Goal: Transaction & Acquisition: Download file/media

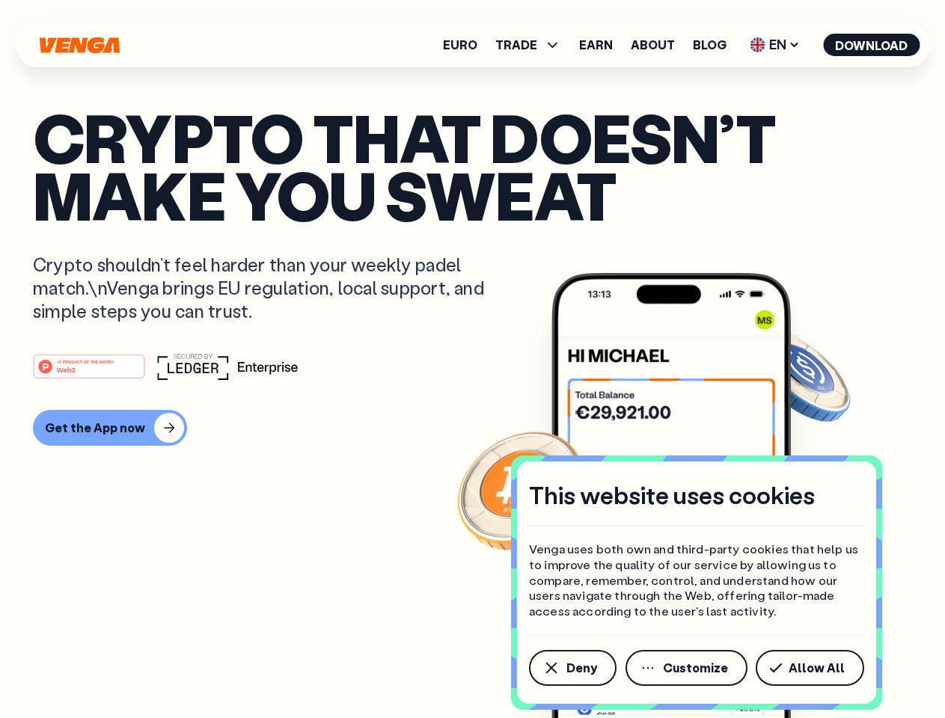
click at [472, 359] on div "#1 PRODUCT OF THE MONTH Web3" at bounding box center [472, 366] width 879 height 27
click at [571, 668] on span "Deny" at bounding box center [581, 668] width 31 height 12
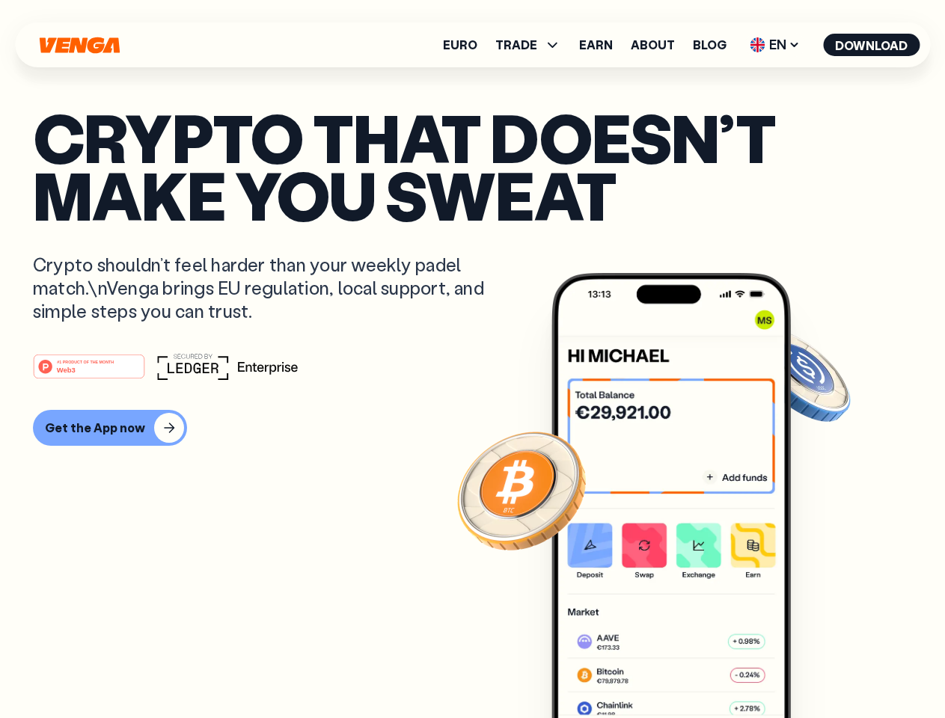
click at [687, 668] on img at bounding box center [670, 523] width 239 height 501
click at [812, 668] on article "Crypto that doesn’t make you sweat Crypto shouldn’t feel harder than your weekl…" at bounding box center [472, 388] width 879 height 561
click at [533, 45] on span "TRADE" at bounding box center [516, 45] width 42 height 12
click at [775, 45] on span "EN" at bounding box center [774, 45] width 61 height 24
click at [871, 45] on button "Download" at bounding box center [871, 45] width 96 height 22
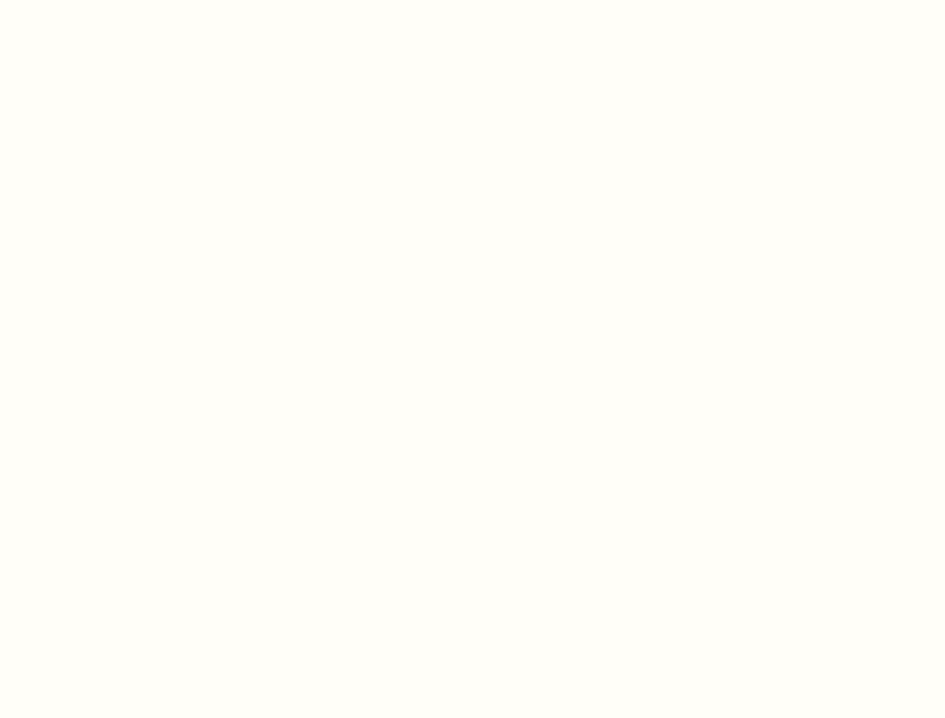
click at [108, 0] on html "This website uses cookies Venga uses both own and third-party cookies that help…" at bounding box center [472, 0] width 945 height 0
click at [91, 0] on html "This website uses cookies Venga uses both own and third-party cookies that help…" at bounding box center [472, 0] width 945 height 0
